Goal: Obtain resource: Download file/media

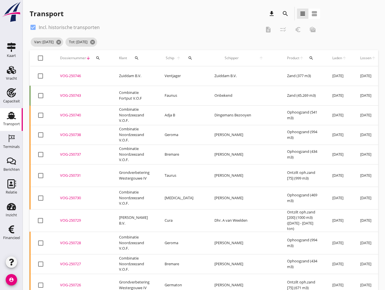
click at [137, 59] on icon "search" at bounding box center [136, 58] width 5 height 5
click at [106, 13] on div "Transport download search view_headline view_agenda" at bounding box center [175, 14] width 290 height 14
click at [123, 27] on div "check_box Incl. historische transporten" at bounding box center [145, 27] width 231 height 9
click at [216, 26] on div "check_box Incl. historische transporten" at bounding box center [145, 27] width 231 height 9
click at [338, 17] on div "Transport download search view_headline view_agenda" at bounding box center [204, 15] width 349 height 16
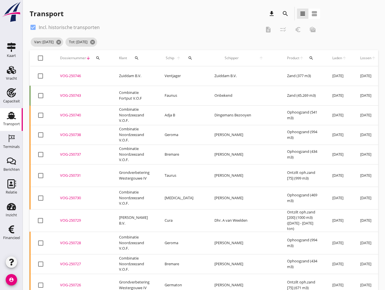
click at [137, 60] on icon "search" at bounding box center [136, 58] width 5 height 5
click at [145, 73] on input "Zoeken op opdrachtgever..." at bounding box center [161, 74] width 59 height 9
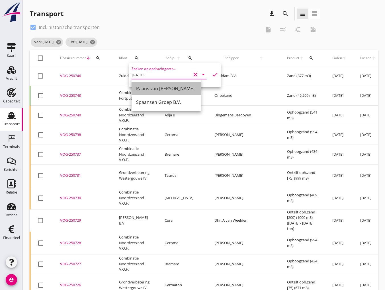
click at [160, 87] on div "Paans van [PERSON_NAME]" at bounding box center [166, 88] width 60 height 7
type input "Paans van [PERSON_NAME]"
click at [212, 74] on icon "check" at bounding box center [215, 74] width 7 height 7
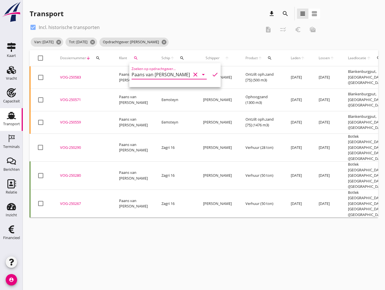
click at [74, 145] on div "VOG-250290" at bounding box center [82, 148] width 45 height 6
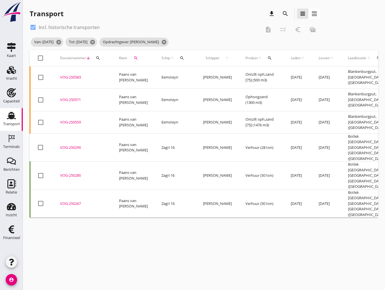
click at [219, 222] on div "cancel You are impersonating another user. Transport download search view_headl…" at bounding box center [204, 145] width 362 height 290
click at [73, 77] on div "VOG-250583" at bounding box center [82, 78] width 45 height 6
click at [72, 97] on div "VOG-250571" at bounding box center [82, 100] width 45 height 6
click at [74, 120] on div "VOG-250559" at bounding box center [82, 123] width 45 height 6
click at [71, 145] on div "VOG-250290" at bounding box center [82, 148] width 45 height 6
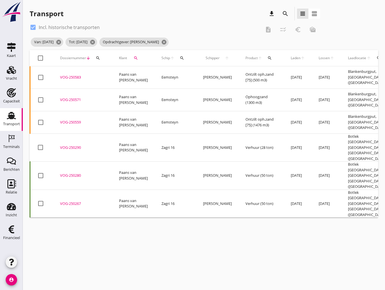
click at [40, 77] on div at bounding box center [41, 78] width 10 height 10
click at [285, 29] on icon "checklist_rtl" at bounding box center [283, 29] width 7 height 7
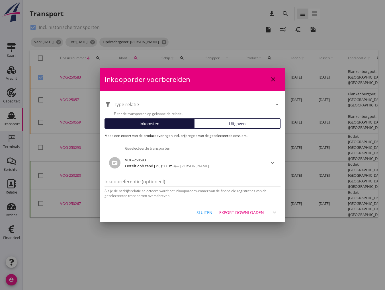
click at [245, 213] on div "Export downloaden" at bounding box center [241, 213] width 45 height 6
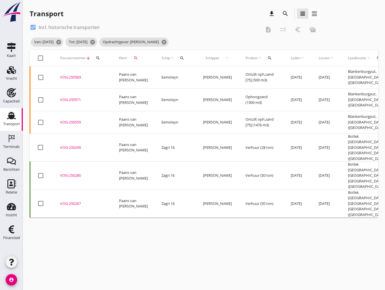
click at [40, 76] on div at bounding box center [41, 78] width 10 height 10
click at [283, 30] on icon "checklist_rtl" at bounding box center [283, 29] width 7 height 7
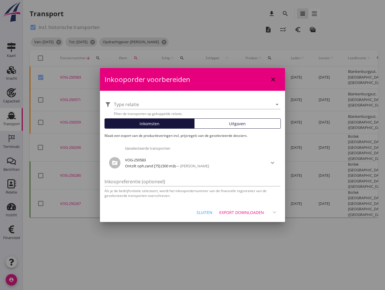
click at [242, 124] on span "Uitgaven" at bounding box center [237, 124] width 17 height 6
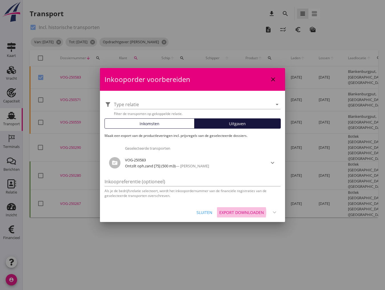
click at [241, 213] on div "Export downloaden" at bounding box center [241, 213] width 45 height 6
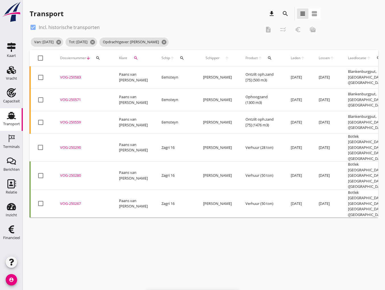
checkbox input "false"
